Goal: Task Accomplishment & Management: Use online tool/utility

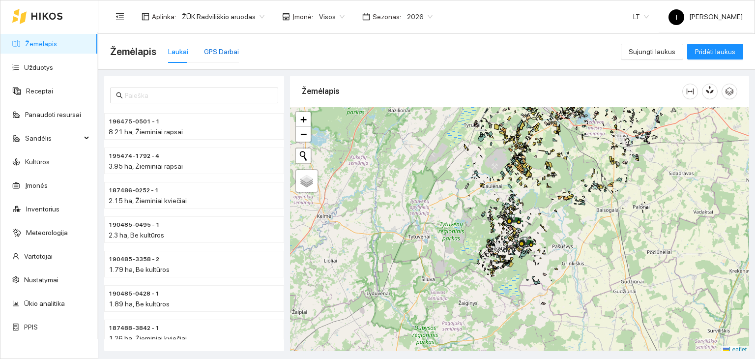
click at [209, 51] on div "GPS Darbai" at bounding box center [221, 51] width 35 height 11
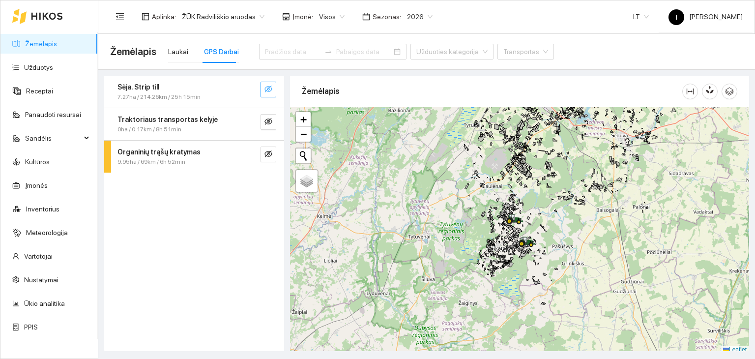
click at [267, 90] on icon "eye-invisible" at bounding box center [269, 89] width 8 height 8
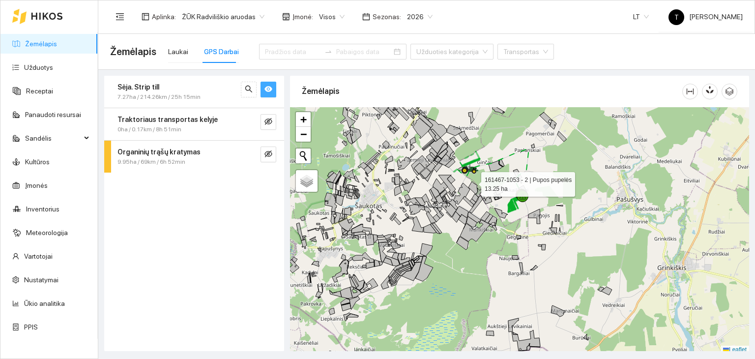
scroll to position [2, 0]
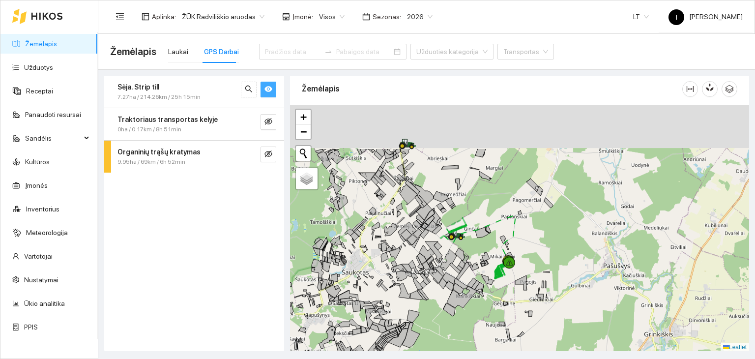
drag, startPoint x: 473, startPoint y: 181, endPoint x: 459, endPoint y: 251, distance: 70.7
click at [459, 251] on icon at bounding box center [459, 254] width 9 height 13
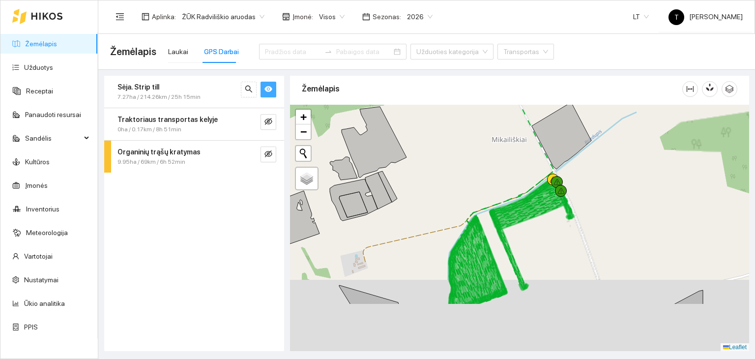
drag, startPoint x: 538, startPoint y: 264, endPoint x: 533, endPoint y: 241, distance: 23.6
click at [533, 241] on div "+" at bounding box center [519, 228] width 459 height 247
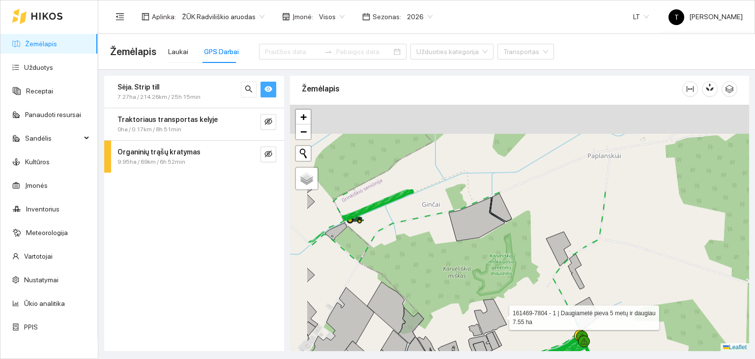
drag, startPoint x: 431, startPoint y: 195, endPoint x: 501, endPoint y: 314, distance: 137.3
click at [501, 314] on icon at bounding box center [490, 316] width 32 height 35
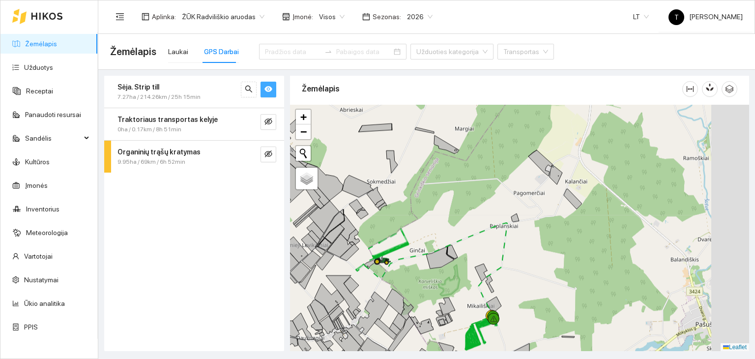
drag, startPoint x: 533, startPoint y: 185, endPoint x: 384, endPoint y: 299, distance: 187.6
click at [384, 299] on div "+" at bounding box center [519, 228] width 459 height 247
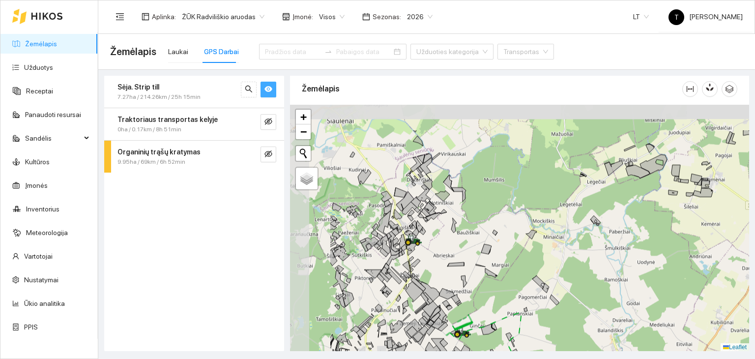
drag, startPoint x: 334, startPoint y: 200, endPoint x: 421, endPoint y: 251, distance: 101.6
click at [421, 251] on div "+" at bounding box center [519, 228] width 459 height 247
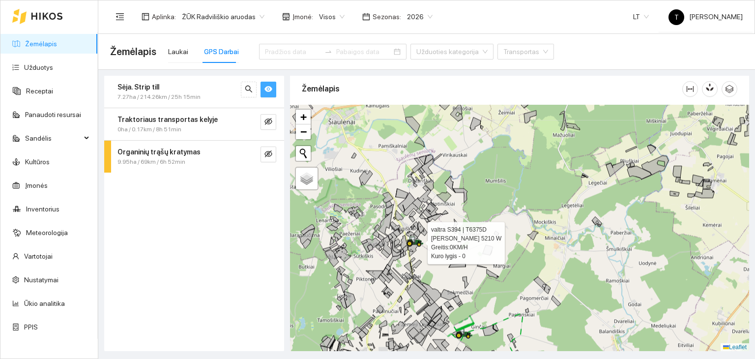
click at [409, 240] on icon at bounding box center [410, 243] width 7 height 7
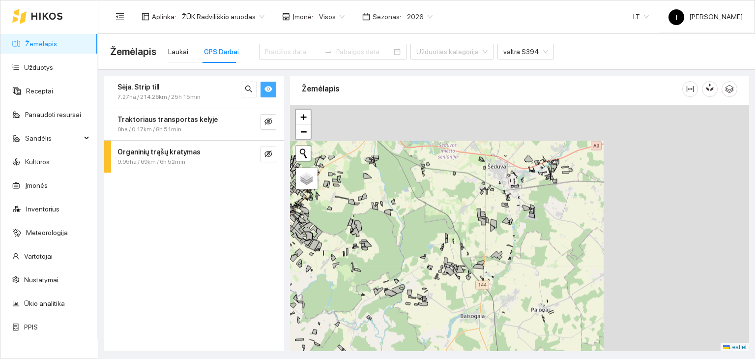
drag, startPoint x: 555, startPoint y: 236, endPoint x: 394, endPoint y: 305, distance: 174.6
click at [393, 314] on div "+" at bounding box center [519, 228] width 459 height 247
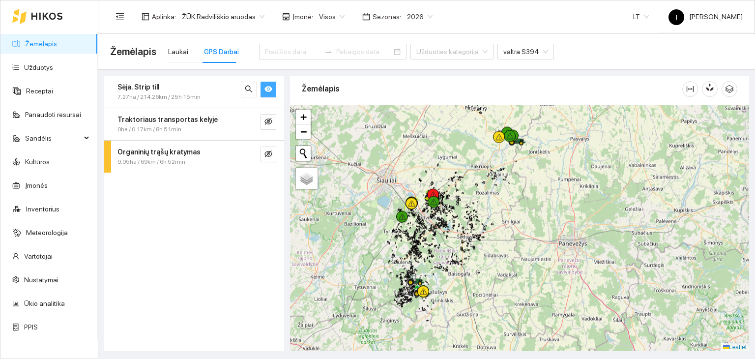
drag, startPoint x: 444, startPoint y: 209, endPoint x: 458, endPoint y: 279, distance: 71.1
click at [458, 279] on div "+" at bounding box center [519, 228] width 459 height 247
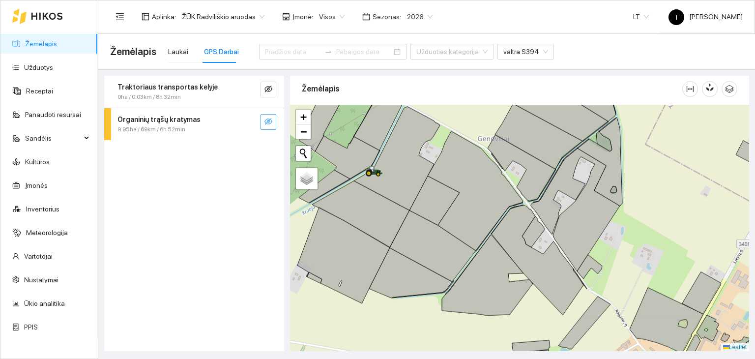
click at [269, 118] on icon "eye-invisible" at bounding box center [269, 122] width 8 height 8
click at [269, 118] on icon "eye" at bounding box center [269, 122] width 8 height 8
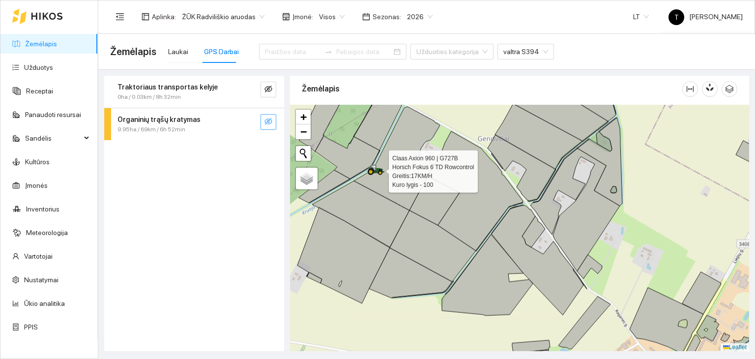
click at [376, 171] on icon at bounding box center [376, 169] width 17 height 8
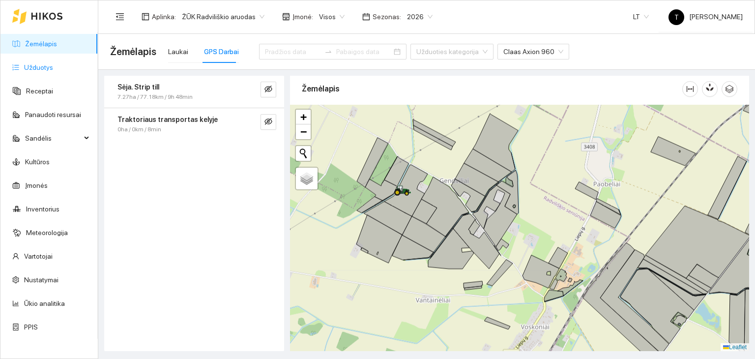
click at [40, 71] on link "Užduotys" at bounding box center [38, 67] width 29 height 8
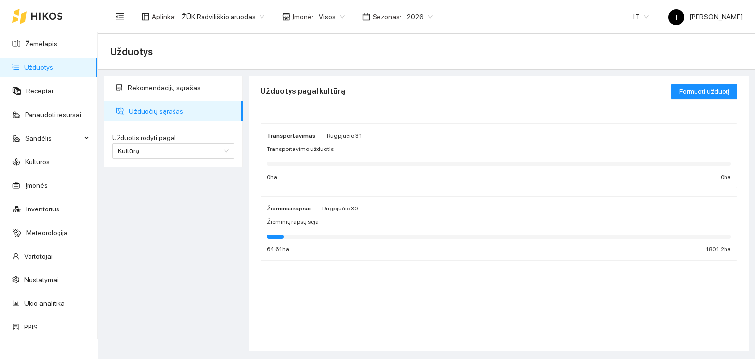
click at [343, 210] on span "Rugpjūčio 30" at bounding box center [340, 208] width 35 height 7
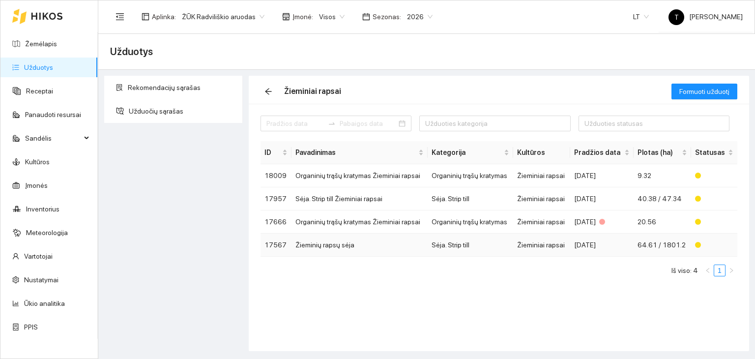
click at [512, 244] on td "Sėja. Strip till" at bounding box center [471, 245] width 86 height 23
